Goal: Check status: Check status

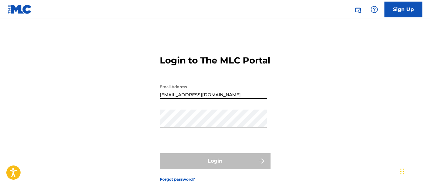
type input "[EMAIL_ADDRESS][DOMAIN_NAME]"
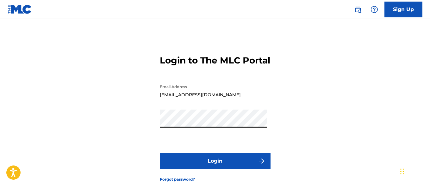
click at [215, 169] on button "Login" at bounding box center [215, 161] width 111 height 16
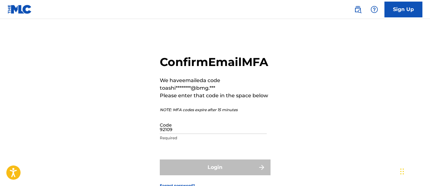
type input "921097"
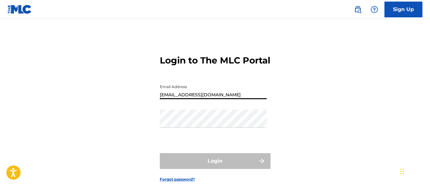
type input "[EMAIL_ADDRESS][DOMAIN_NAME]"
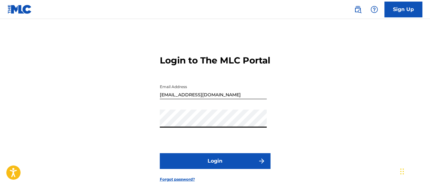
click at [215, 169] on button "Login" at bounding box center [215, 161] width 111 height 16
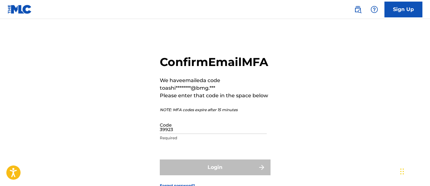
type input "399236"
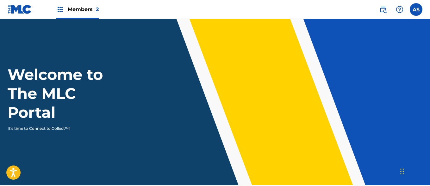
click at [60, 9] on img at bounding box center [60, 10] width 8 height 8
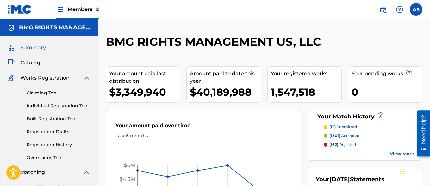
scroll to position [137, 0]
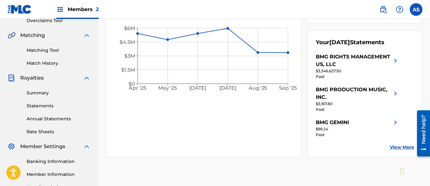
click at [58, 93] on link "Summary" at bounding box center [59, 93] width 64 height 7
